Goal: Information Seeking & Learning: Learn about a topic

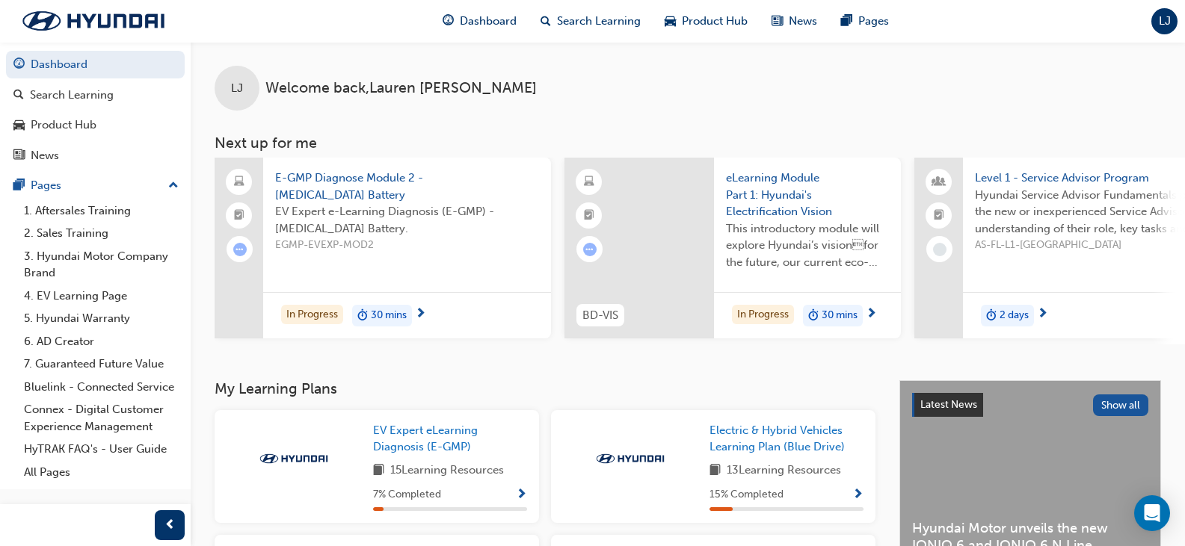
click at [102, 109] on button "Dashboard Search Learning Product Hub News Pages" at bounding box center [95, 110] width 179 height 124
click at [105, 98] on div "Search Learning" at bounding box center [72, 95] width 84 height 17
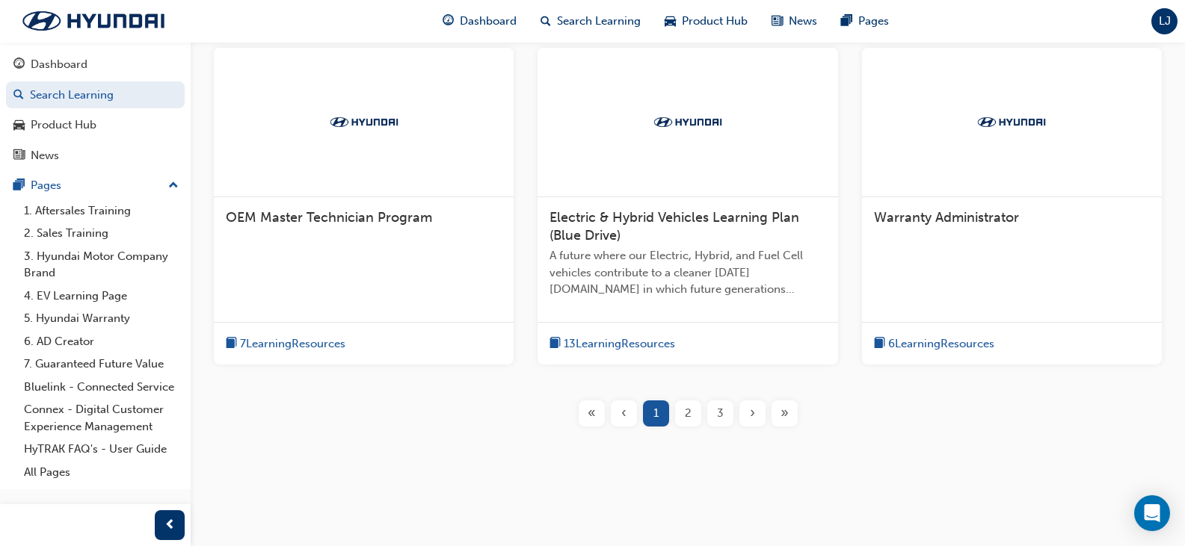
scroll to position [623, 0]
click at [790, 403] on div "»" at bounding box center [784, 412] width 26 height 26
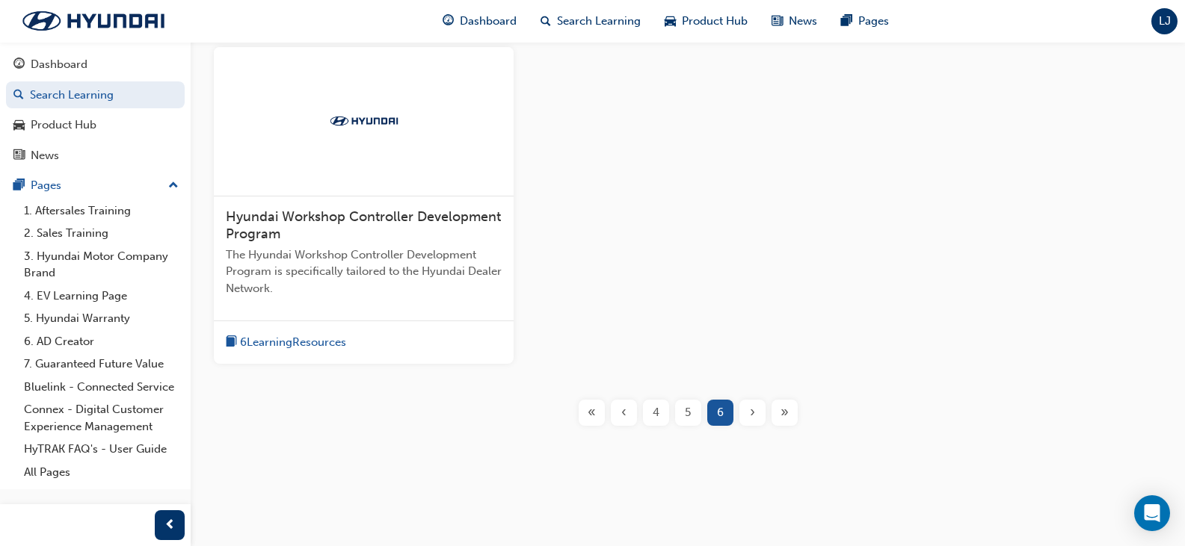
scroll to position [300, 0]
click at [597, 409] on div "«" at bounding box center [591, 412] width 26 height 26
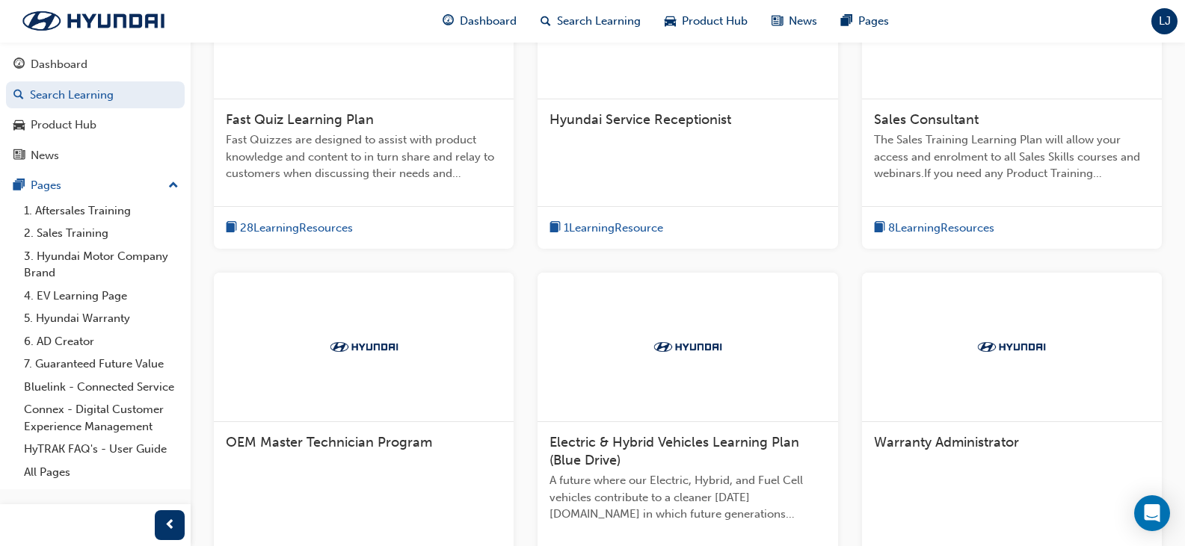
scroll to position [524, 0]
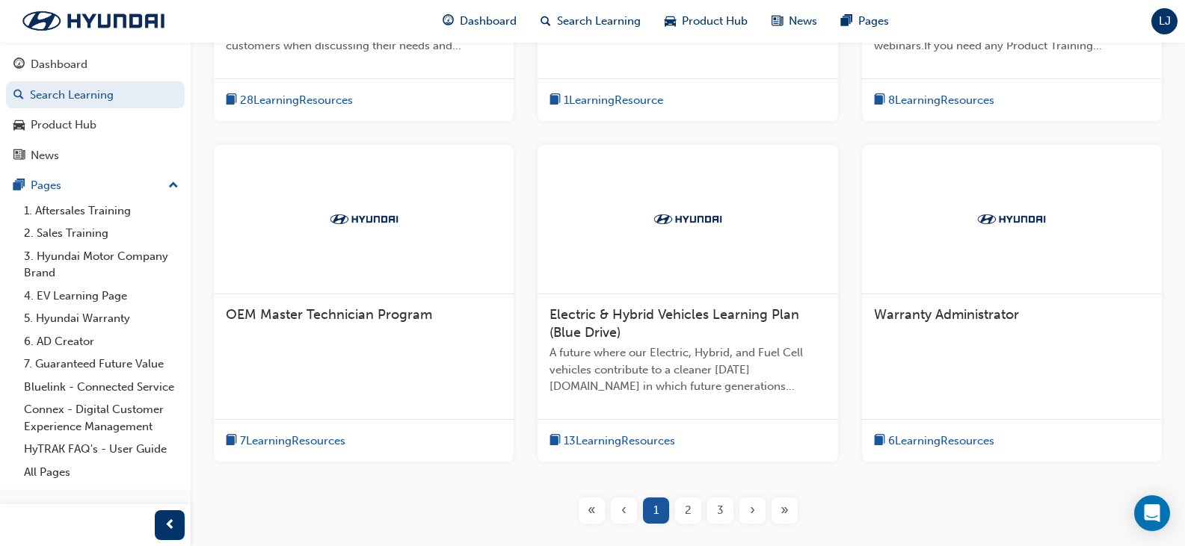
click at [688, 509] on span "2" at bounding box center [688, 510] width 7 height 17
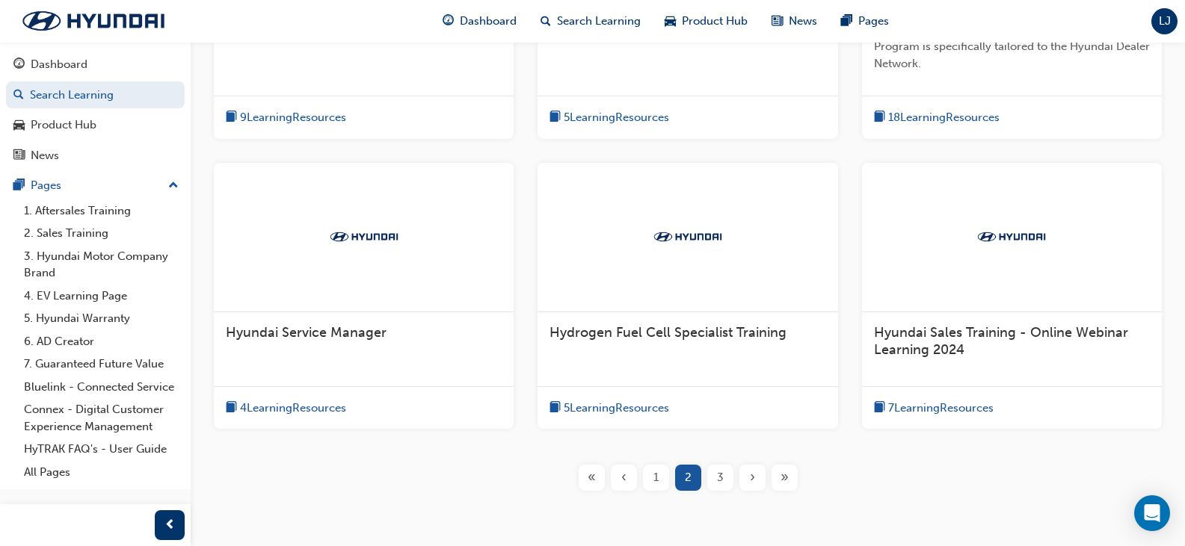
click at [714, 465] on div "3" at bounding box center [720, 478] width 26 height 26
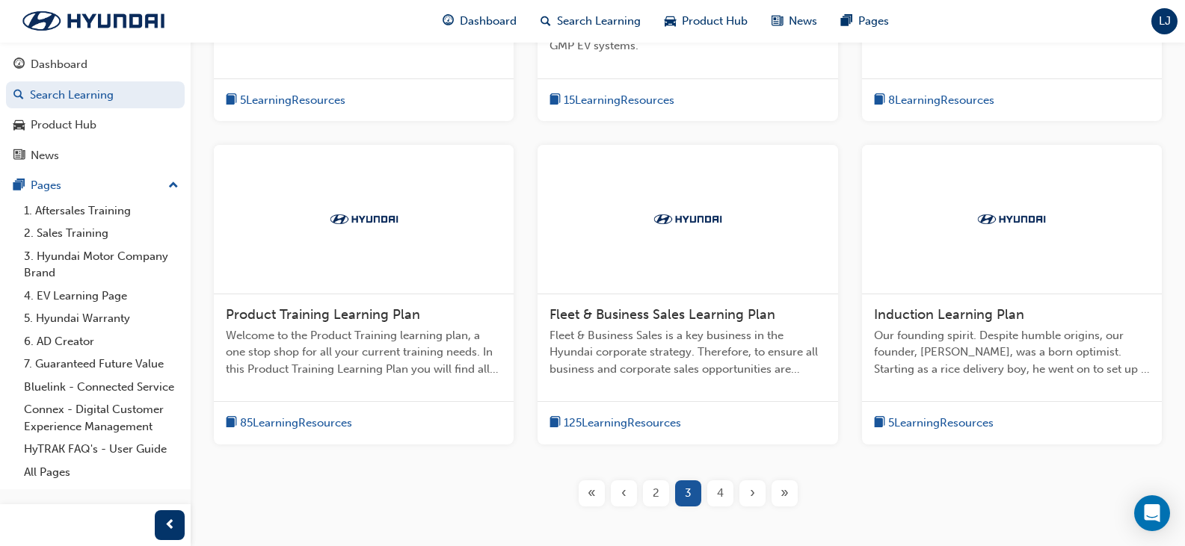
click at [320, 426] on span "85 Learning Resources" at bounding box center [296, 423] width 112 height 17
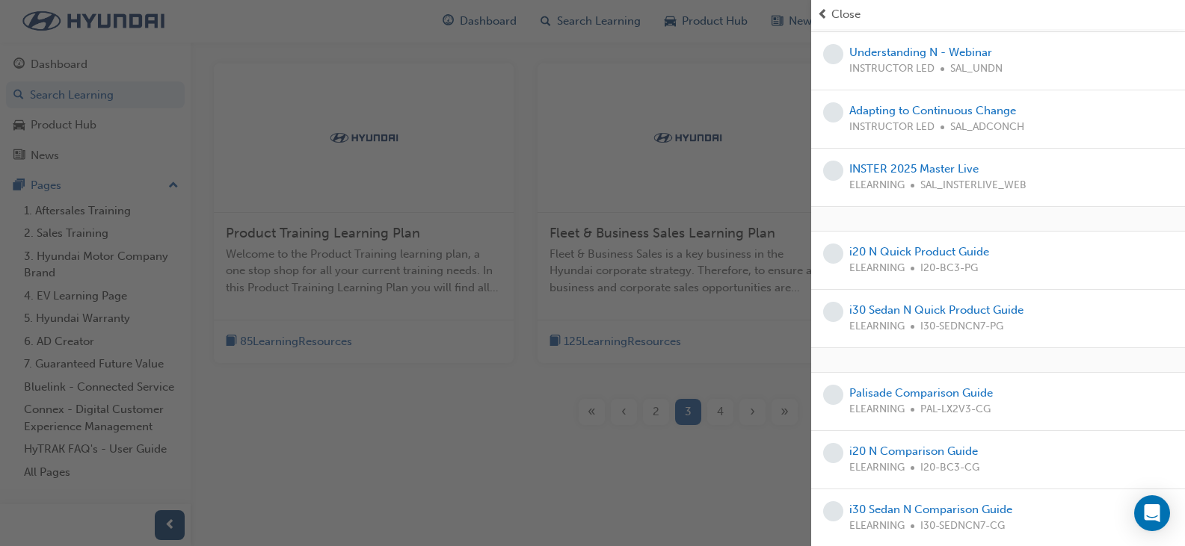
scroll to position [2242, 0]
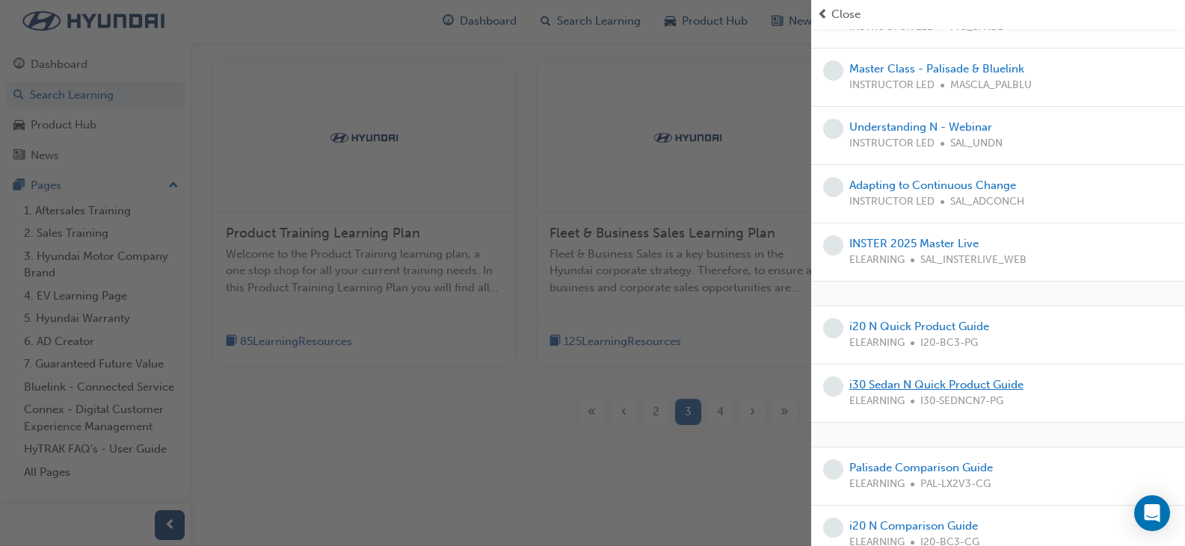
click at [928, 378] on link "i30 Sedan N Quick Product Guide" at bounding box center [936, 384] width 174 height 13
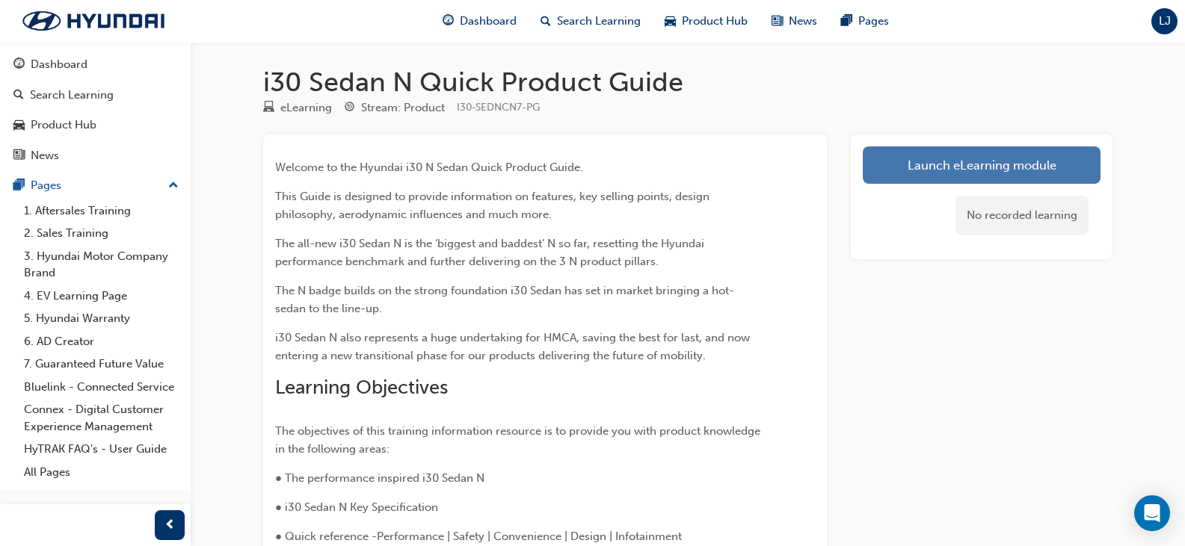
click at [965, 176] on link "Launch eLearning module" at bounding box center [981, 164] width 238 height 37
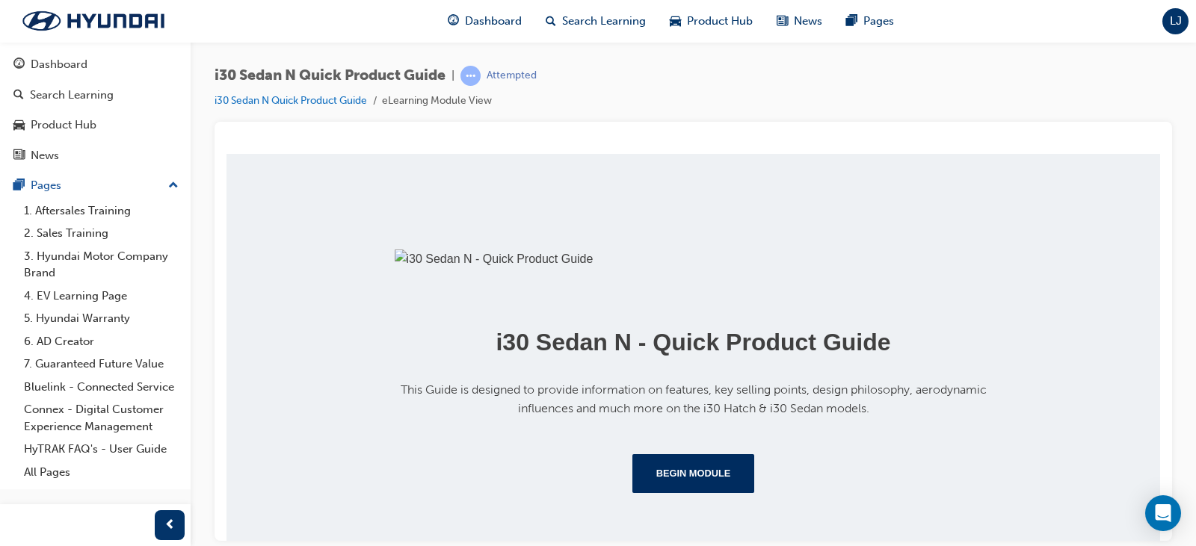
scroll to position [307, 0]
click at [701, 475] on button "Begin Module" at bounding box center [693, 473] width 123 height 39
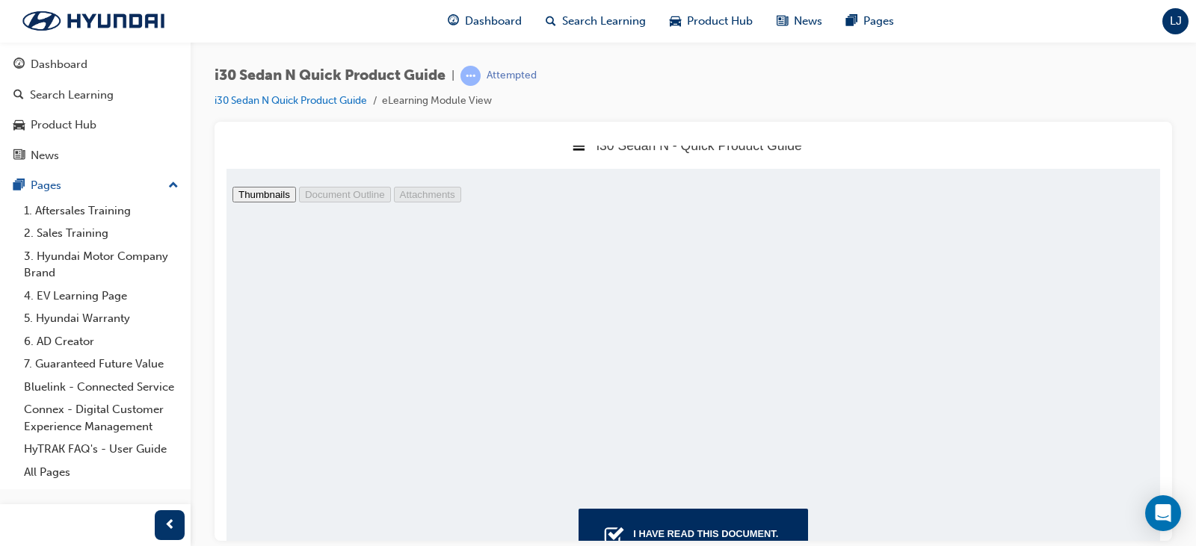
scroll to position [0, 0]
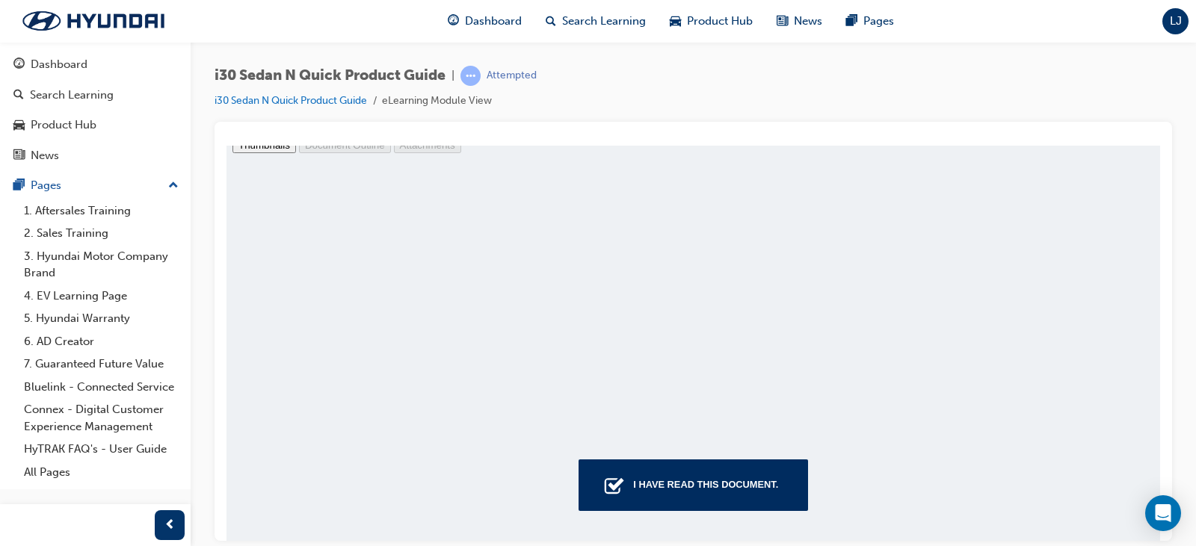
scroll to position [2975, 0]
type input "11"
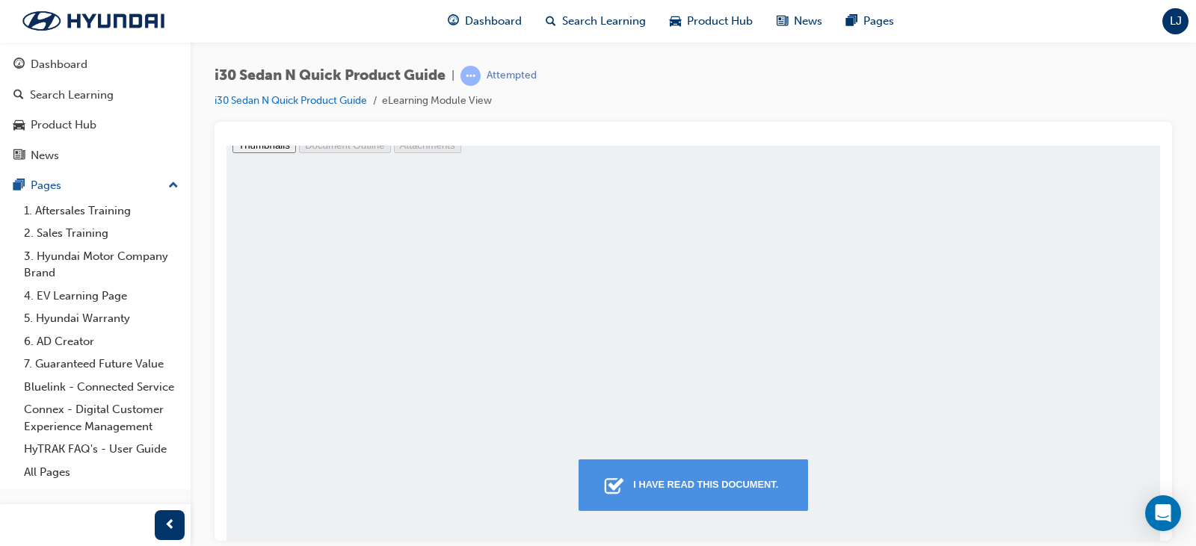
click at [673, 501] on button "I have read this document." at bounding box center [692, 484] width 229 height 51
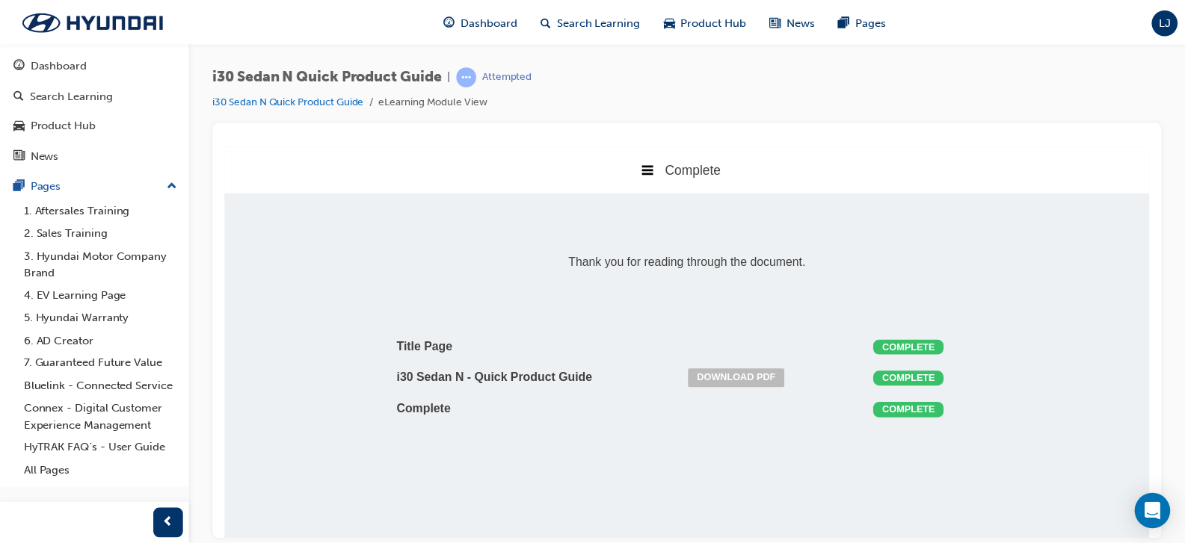
scroll to position [7, 7]
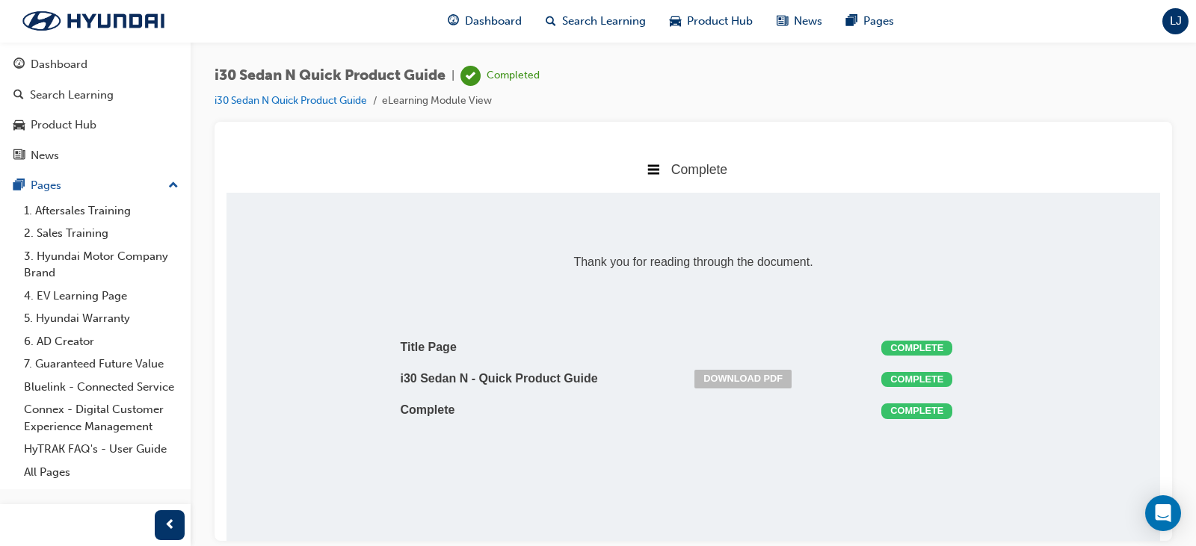
click at [656, 168] on icon at bounding box center [654, 169] width 12 height 10
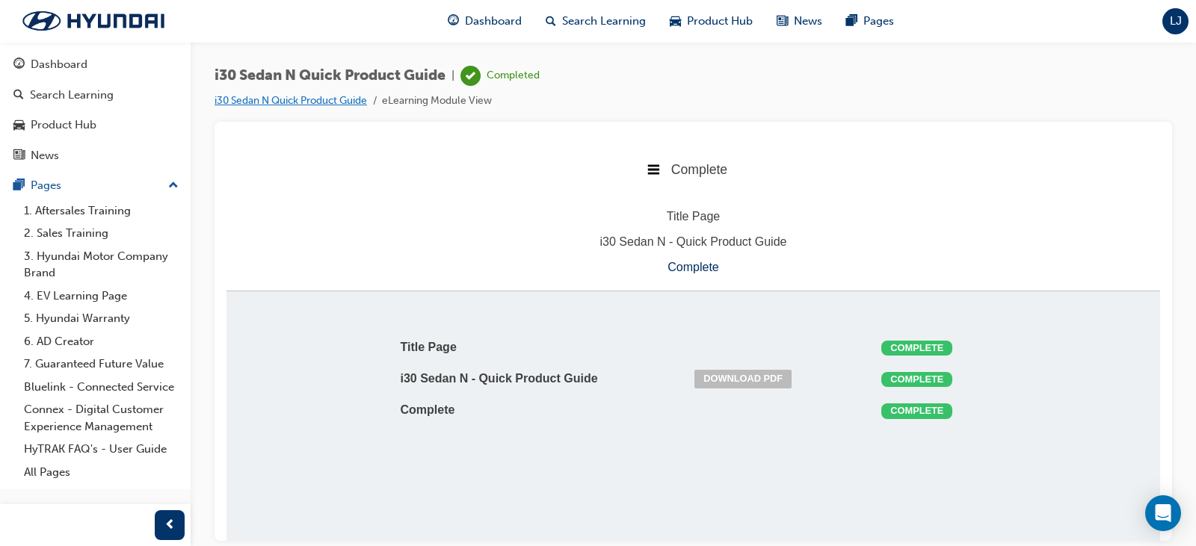
click at [292, 102] on link "i30 Sedan N Quick Product Guide" at bounding box center [290, 100] width 152 height 13
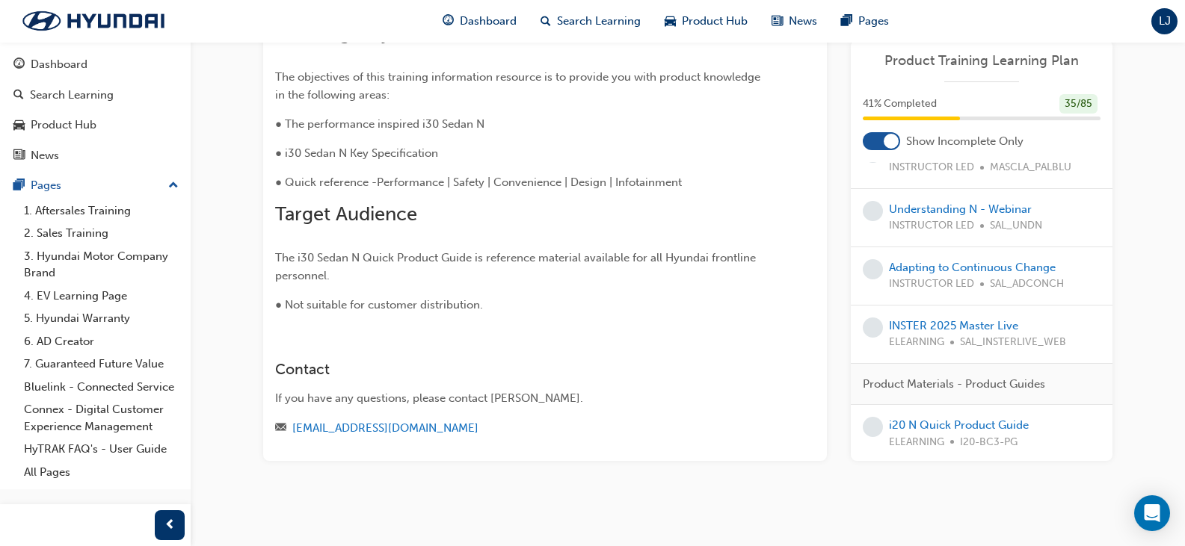
scroll to position [2758, 0]
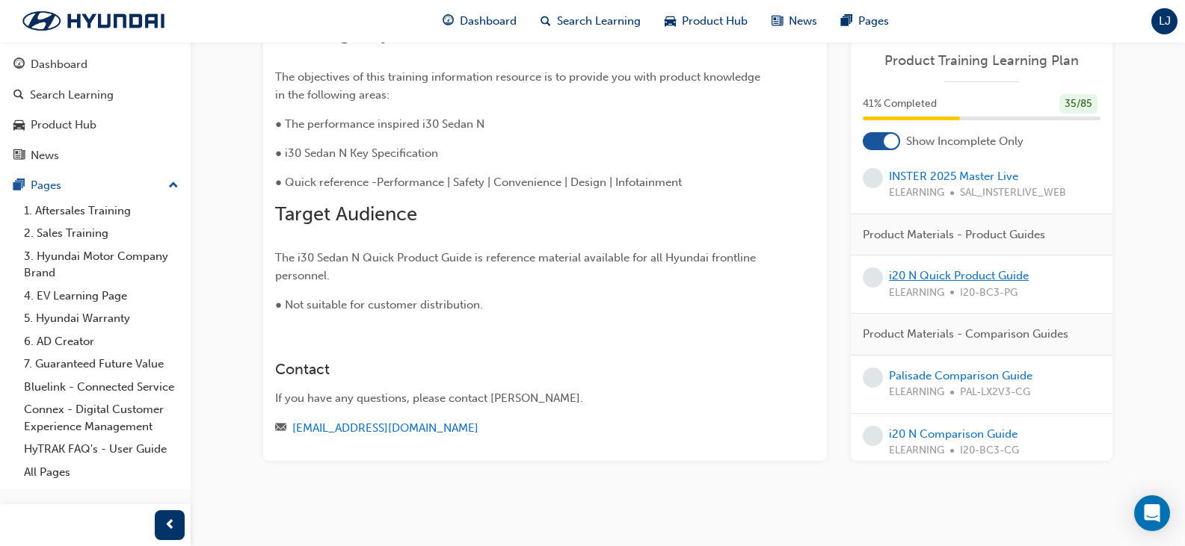
click at [942, 283] on link "i20 N Quick Product Guide" at bounding box center [959, 275] width 140 height 13
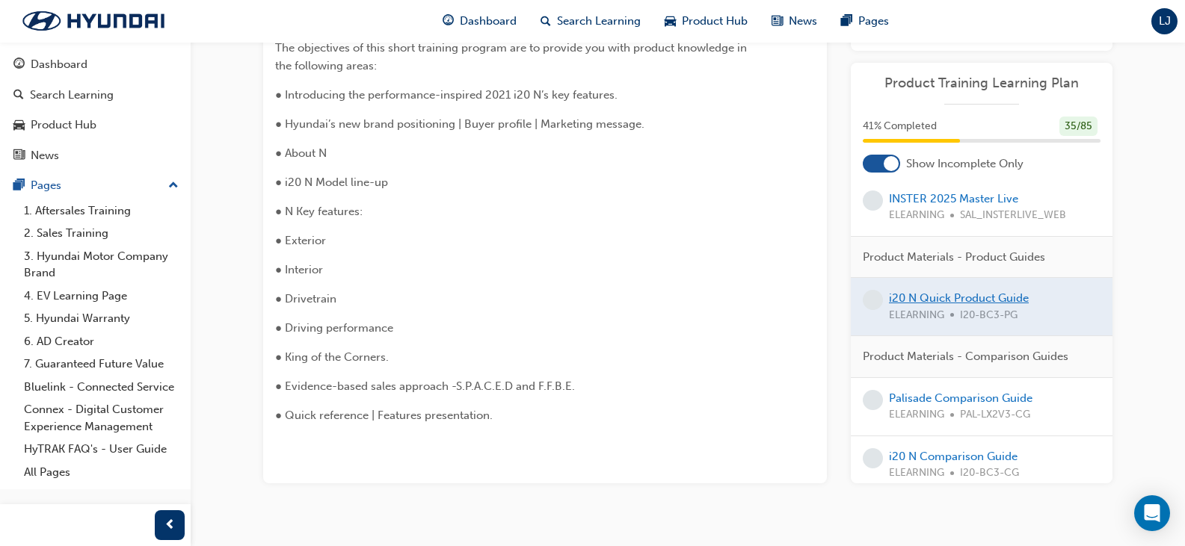
scroll to position [354, 0]
click at [959, 312] on div at bounding box center [981, 307] width 262 height 58
click at [924, 315] on div at bounding box center [981, 307] width 262 height 58
click at [955, 205] on link "INSTER 2025 Master Live" at bounding box center [953, 197] width 129 height 13
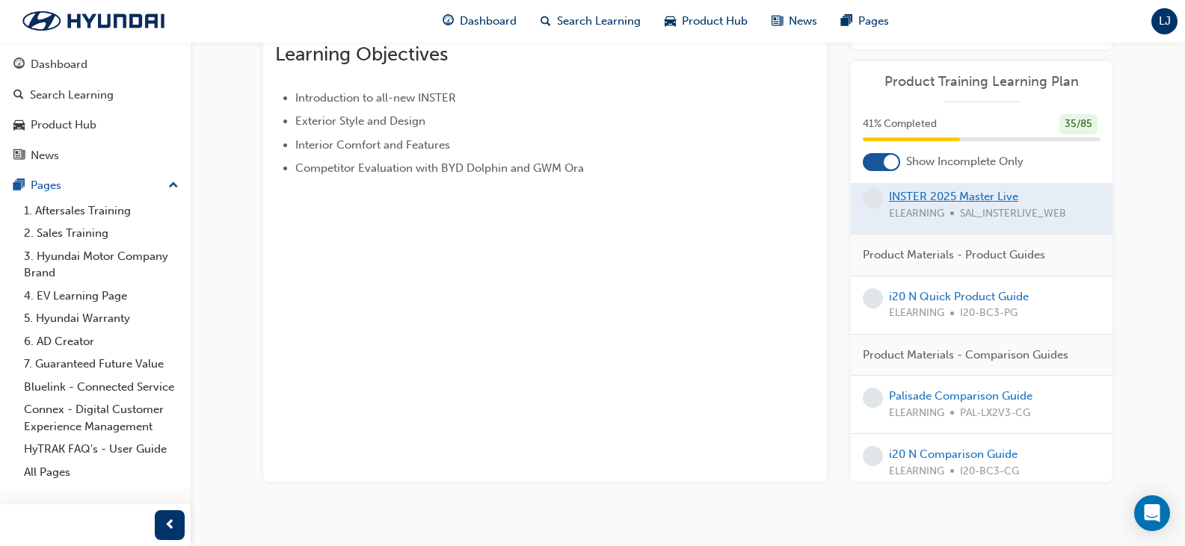
scroll to position [231, 0]
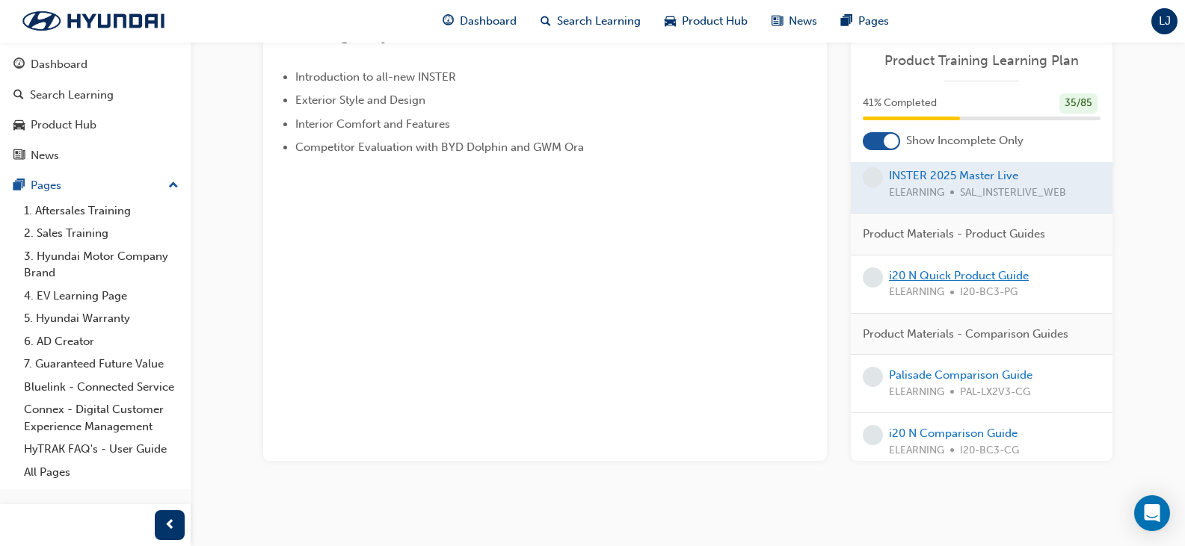
click at [987, 283] on link "i20 N Quick Product Guide" at bounding box center [959, 275] width 140 height 13
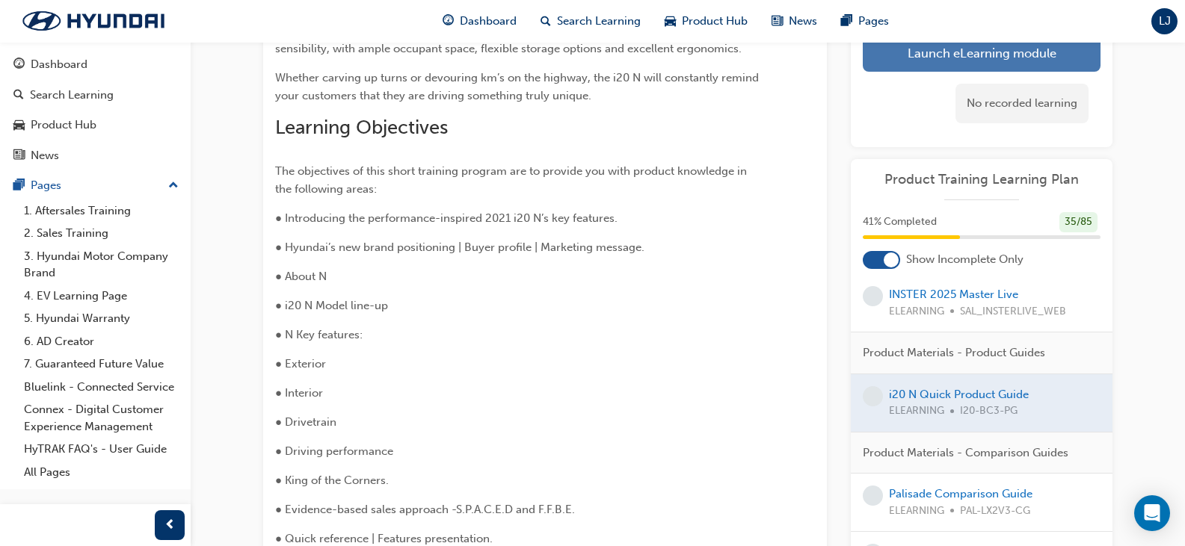
click at [964, 64] on link "Launch eLearning module" at bounding box center [981, 52] width 238 height 37
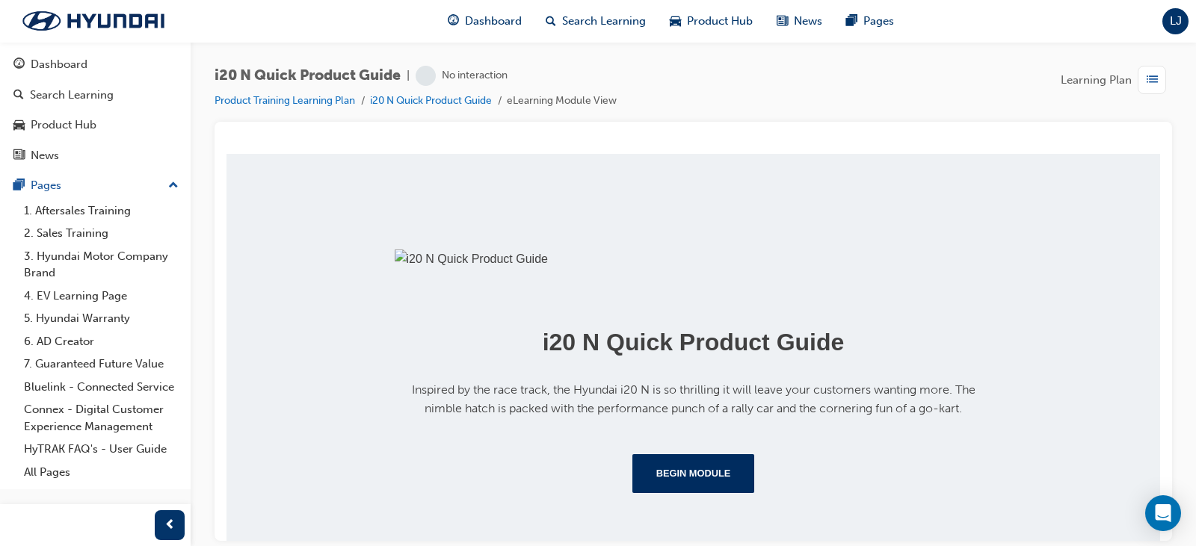
scroll to position [307, 0]
click at [697, 463] on button "Begin Module" at bounding box center [693, 473] width 123 height 39
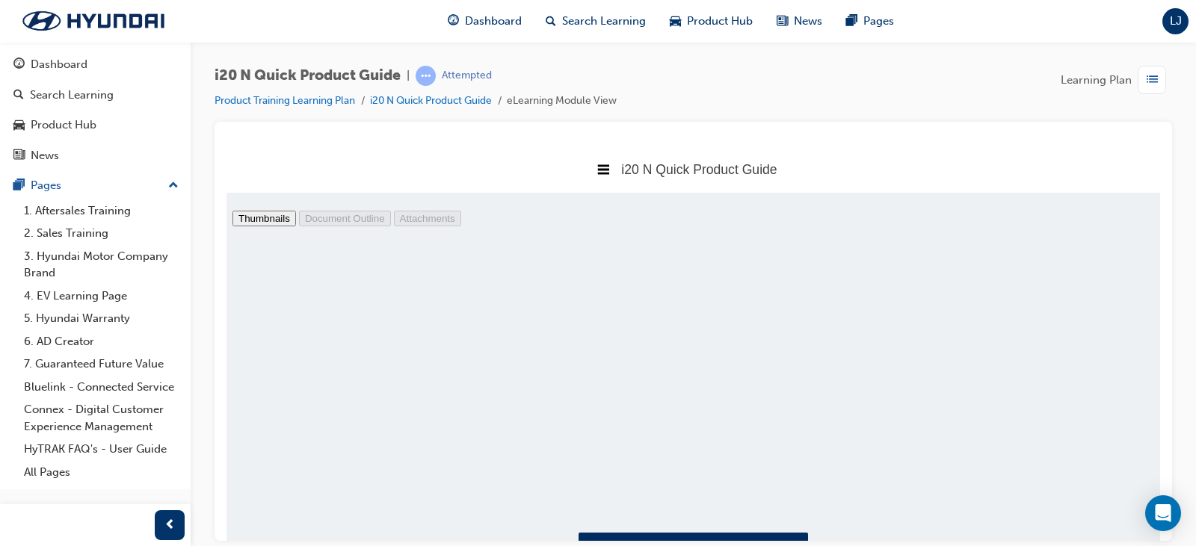
scroll to position [1801, 0]
type input "16"
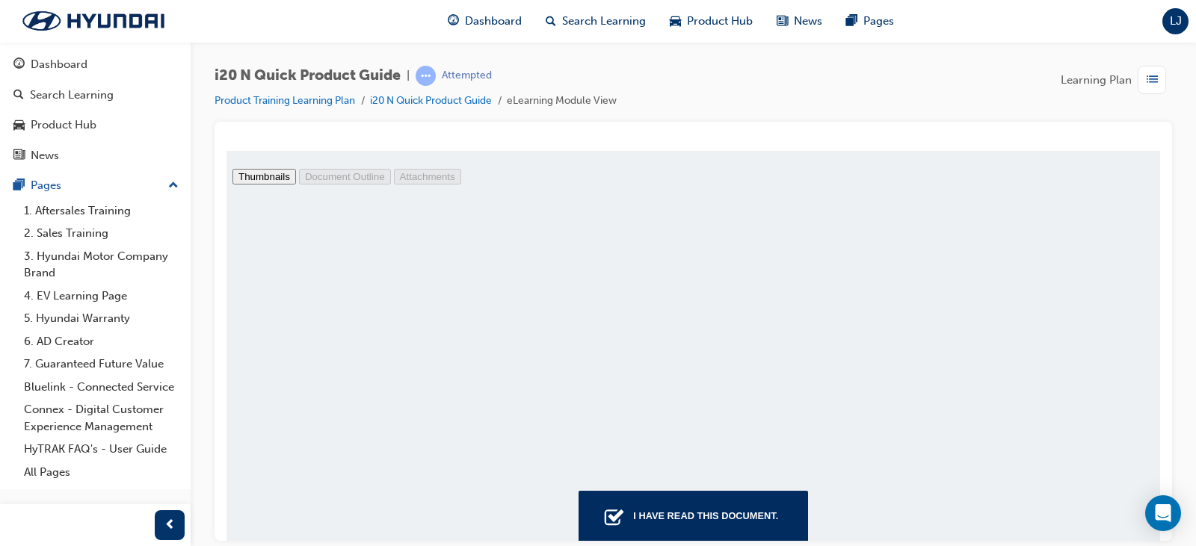
scroll to position [73, 0]
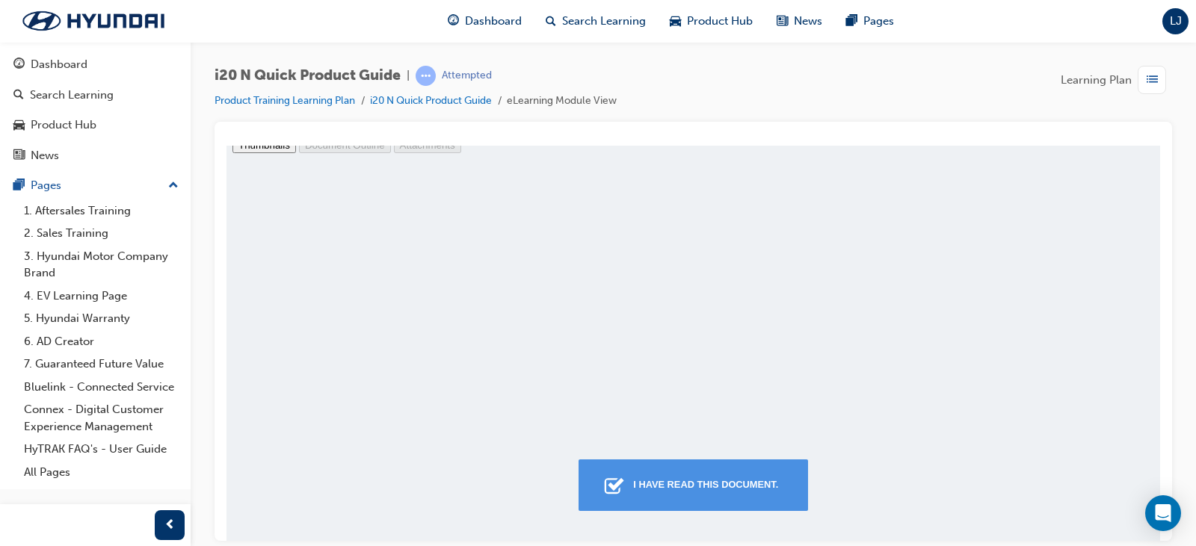
click at [749, 487] on div "I have read this document." at bounding box center [705, 484] width 157 height 27
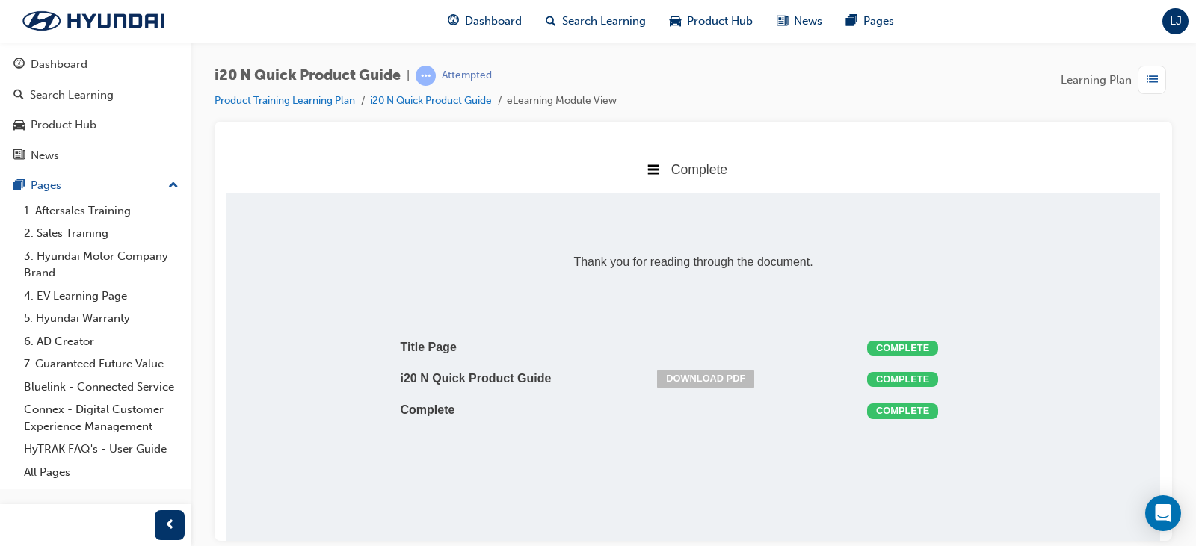
scroll to position [7, 7]
click at [1149, 80] on span "list-icon" at bounding box center [1151, 80] width 11 height 19
